Goal: Task Accomplishment & Management: Complete application form

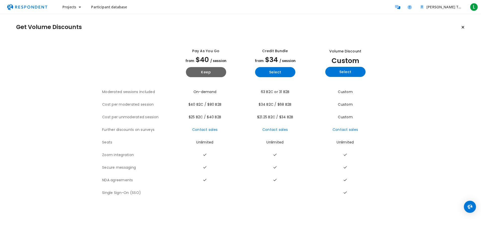
click at [101, 7] on span "Participant database" at bounding box center [109, 7] width 36 height 5
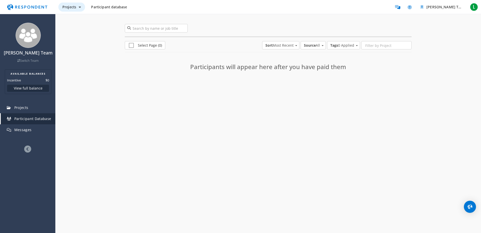
click at [78, 8] on button "Projects" at bounding box center [71, 7] width 27 height 9
click at [68, 7] on md-backdrop at bounding box center [240, 116] width 481 height 233
click at [68, 6] on span "Projects" at bounding box center [69, 7] width 14 height 5
click at [81, 33] on link "Projects dashboard" at bounding box center [90, 32] width 64 height 12
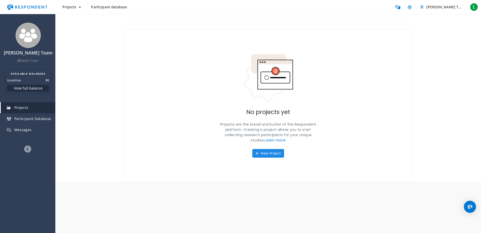
click at [271, 153] on button "New Project" at bounding box center [268, 153] width 32 height 9
click at [266, 155] on div "[PERSON_NAME] Team Switch Team AVAILABLE BALANCES Incentive $0 View full balanc…" at bounding box center [240, 116] width 481 height 233
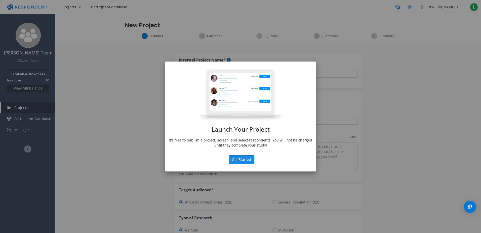
click at [245, 155] on button "Get Started" at bounding box center [242, 159] width 26 height 9
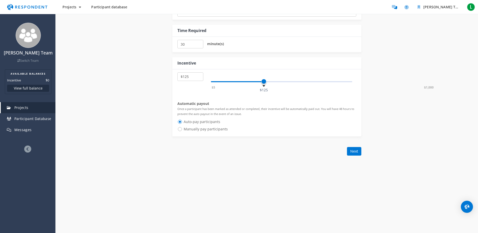
scroll to position [151, 0]
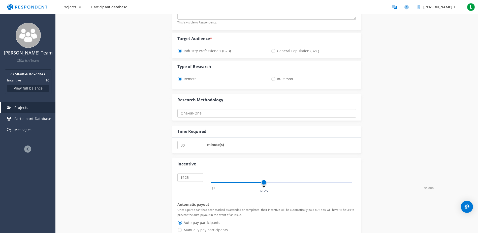
click at [209, 113] on select "One-on-One Focus Group Unmoderated Study Survey Diary Study" at bounding box center [266, 113] width 179 height 9
drag, startPoint x: 208, startPoint y: 113, endPoint x: 202, endPoint y: 114, distance: 6.9
click at [208, 113] on select "One-on-One Focus Group Unmoderated Study Survey Diary Study" at bounding box center [266, 113] width 179 height 9
click at [121, 113] on div "Internal Project Name * This is visible only to your organization. Respondent P…" at bounding box center [266, 78] width 295 height 371
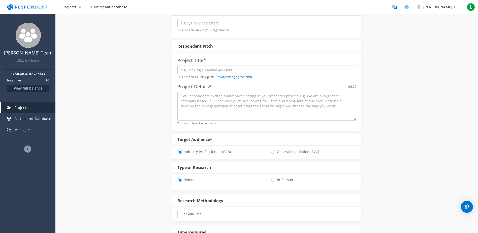
scroll to position [25, 0]
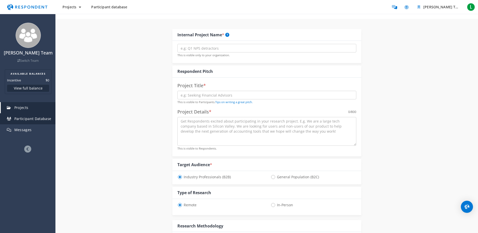
click at [32, 121] on span "Participant Database" at bounding box center [32, 118] width 37 height 5
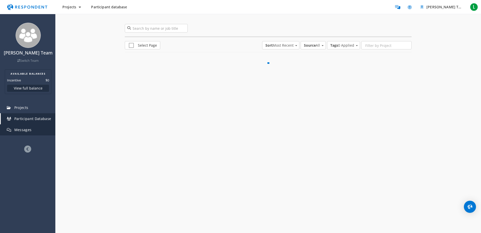
click at [26, 131] on link "Messages" at bounding box center [28, 129] width 55 height 11
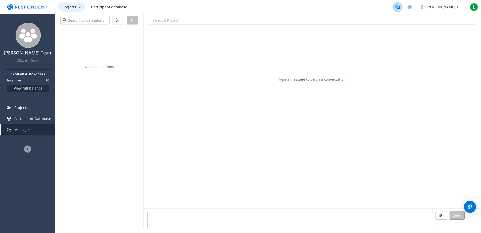
click at [76, 7] on span "Projects" at bounding box center [69, 7] width 14 height 5
click at [108, 9] on md-backdrop at bounding box center [240, 116] width 481 height 233
click at [15, 8] on img "Main navigation" at bounding box center [27, 7] width 46 height 10
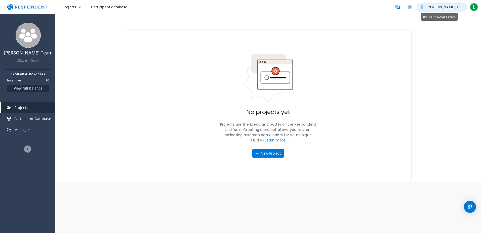
click at [463, 10] on button "[PERSON_NAME] Team" at bounding box center [442, 7] width 50 height 9
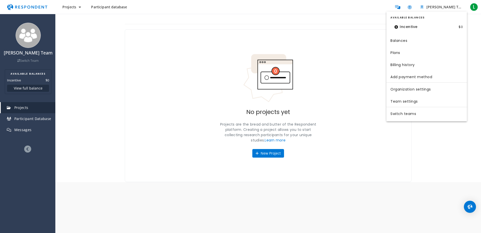
click at [450, 8] on md-backdrop at bounding box center [240, 116] width 481 height 233
